Goal: Navigation & Orientation: Find specific page/section

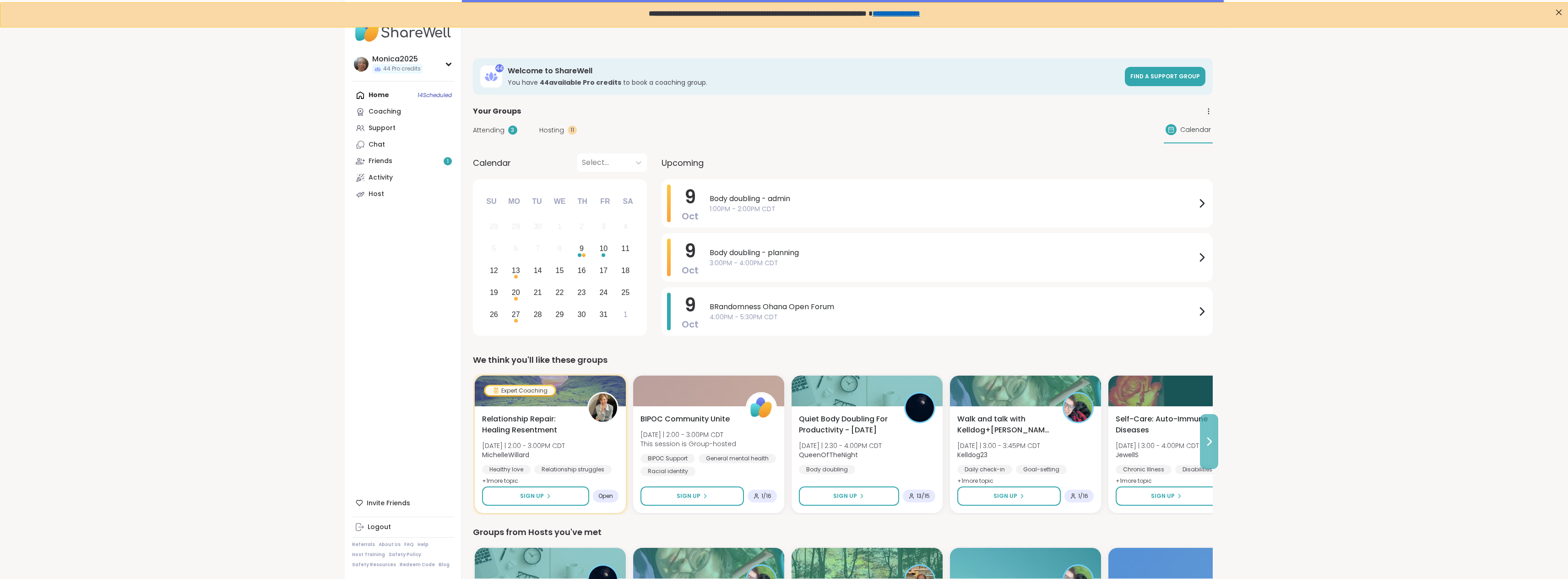
click at [1213, 427] on button at bounding box center [1209, 441] width 18 height 55
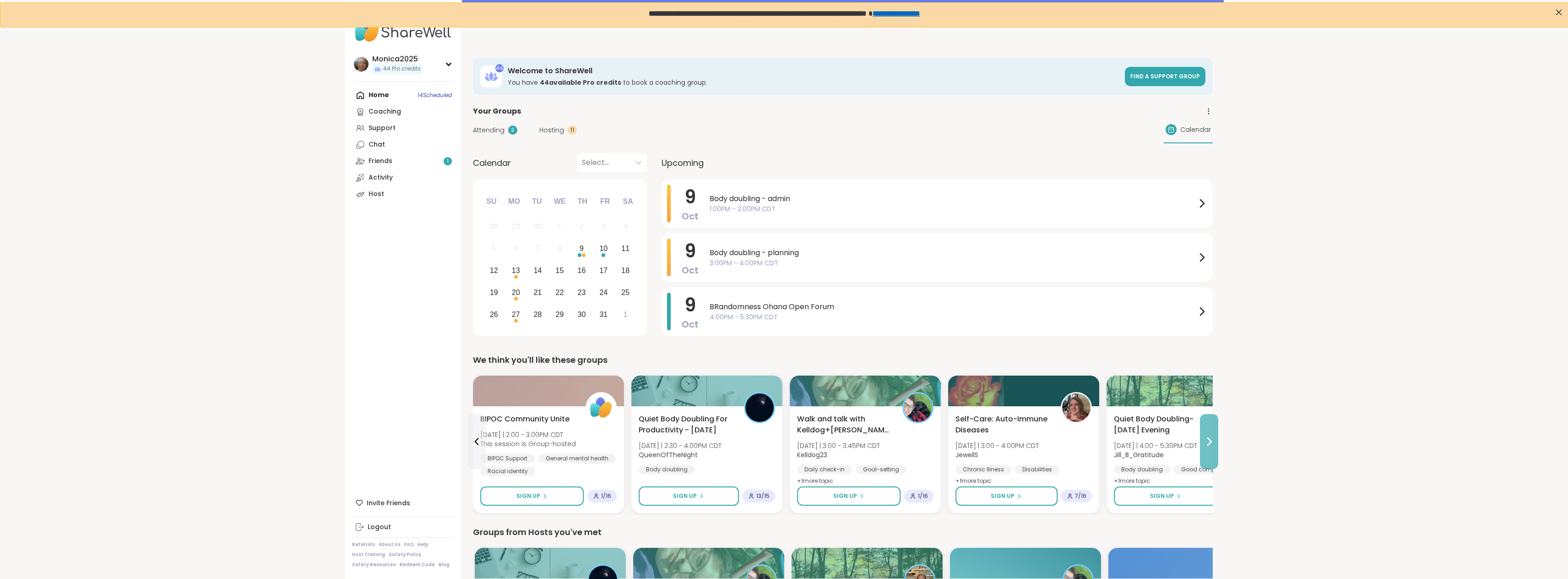
click at [1213, 427] on button at bounding box center [1209, 441] width 18 height 55
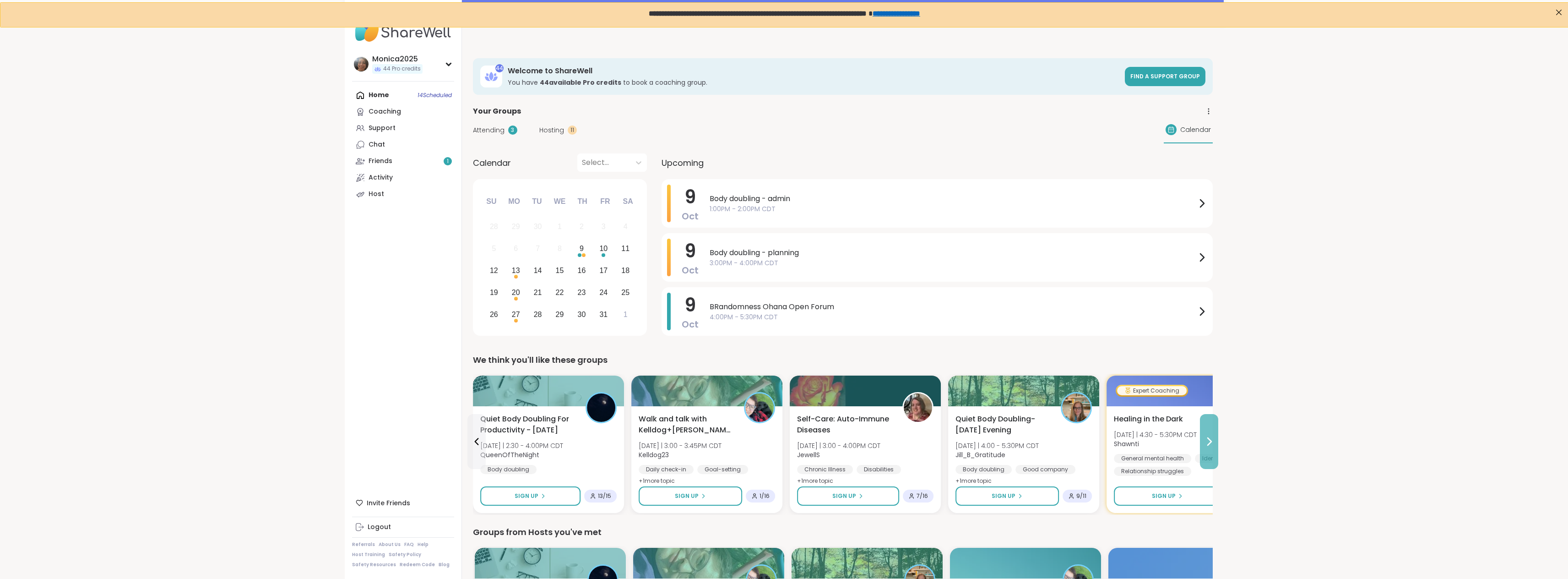
click at [1213, 427] on button at bounding box center [1209, 441] width 18 height 55
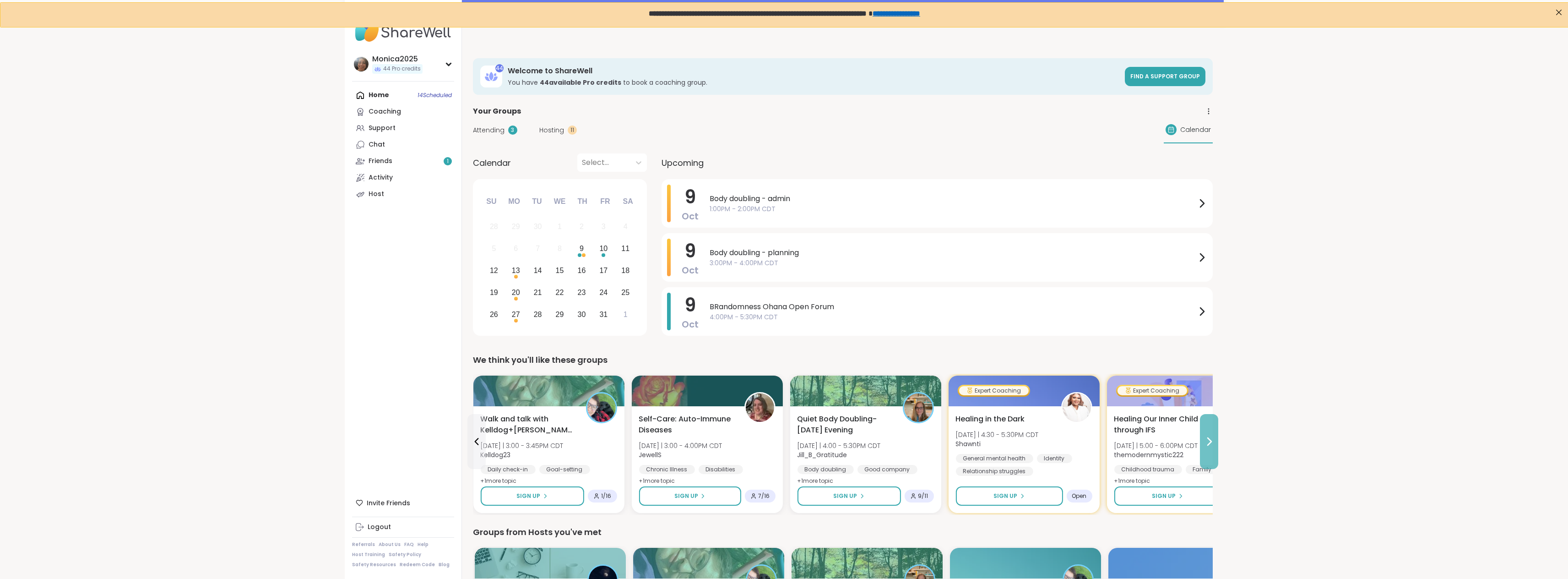
click at [1213, 427] on button at bounding box center [1209, 441] width 18 height 55
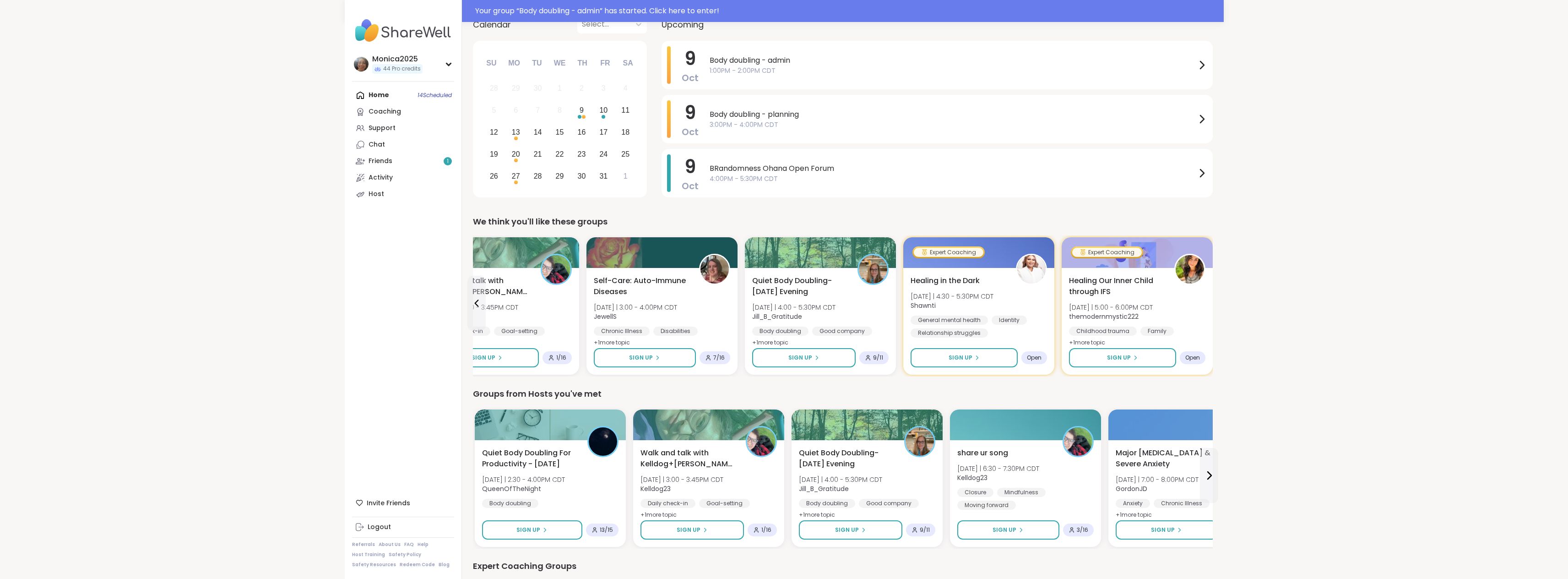
scroll to position [93, 0]
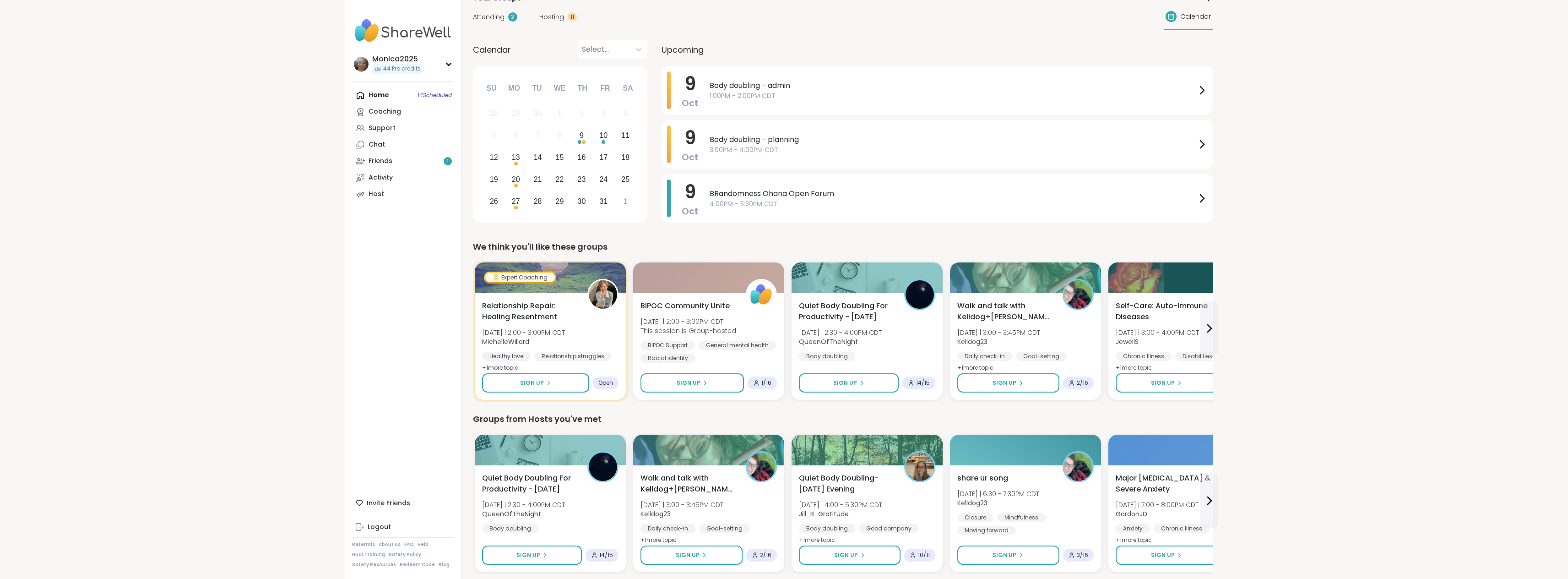
scroll to position [91, 0]
